Goal: Transaction & Acquisition: Purchase product/service

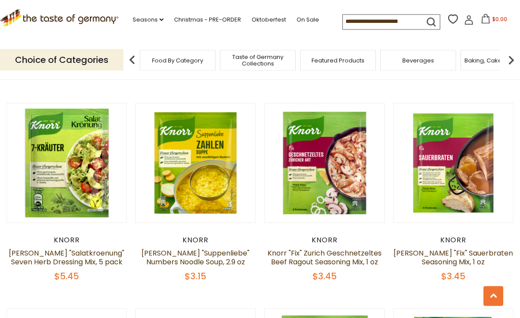
scroll to position [1337, 0]
click at [459, 248] on link "[PERSON_NAME] "Fix" Sauerbraten Seasoning Mix, 1 oz" at bounding box center [452, 257] width 119 height 19
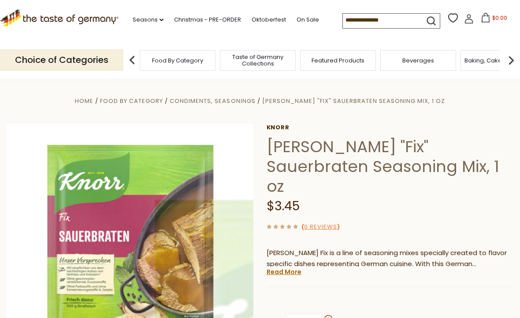
scroll to position [52, 0]
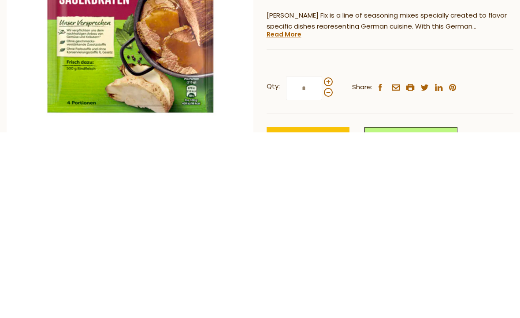
click at [328, 263] on span at bounding box center [328, 267] width 9 height 9
click at [322, 262] on input "*" at bounding box center [304, 274] width 36 height 24
click at [329, 263] on span at bounding box center [328, 267] width 9 height 9
click at [322, 262] on input "*" at bounding box center [304, 274] width 36 height 24
type input "*"
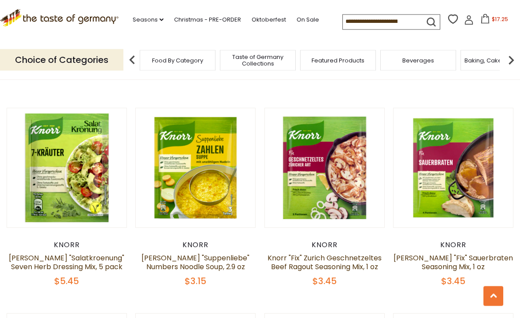
scroll to position [1332, 0]
click at [326, 253] on link "Knorr "Fix" Zurich Geschnetzeltes Beef Ragout Seasoning Mix, 1 oz" at bounding box center [324, 262] width 114 height 19
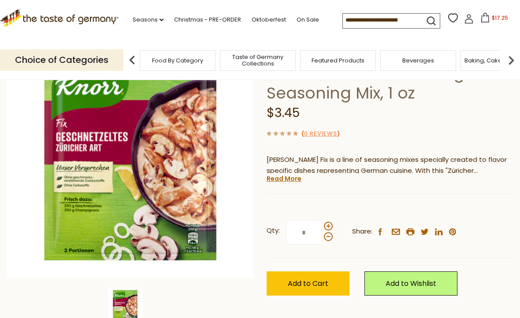
scroll to position [95, 0]
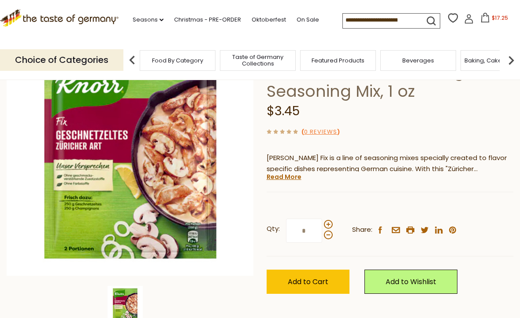
click at [330, 221] on span at bounding box center [328, 224] width 9 height 9
click at [322, 221] on input "*" at bounding box center [304, 231] width 36 height 24
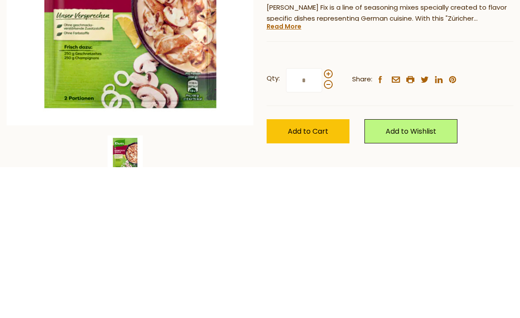
click at [327, 221] on span at bounding box center [328, 225] width 9 height 9
click at [322, 219] on input "*" at bounding box center [304, 231] width 36 height 24
type input "*"
click at [329, 270] on button "Add to Cart" at bounding box center [307, 282] width 83 height 24
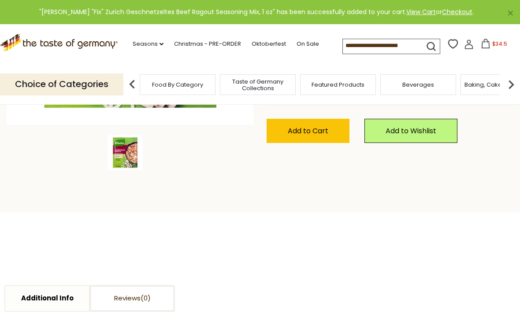
click at [492, 42] on span "$34.5" at bounding box center [499, 43] width 15 height 7
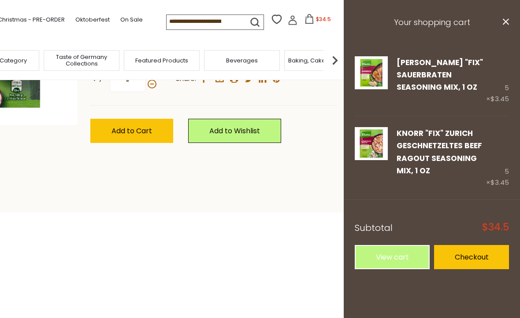
click at [481, 250] on link "Checkout" at bounding box center [471, 257] width 75 height 24
